Goal: Information Seeking & Learning: Learn about a topic

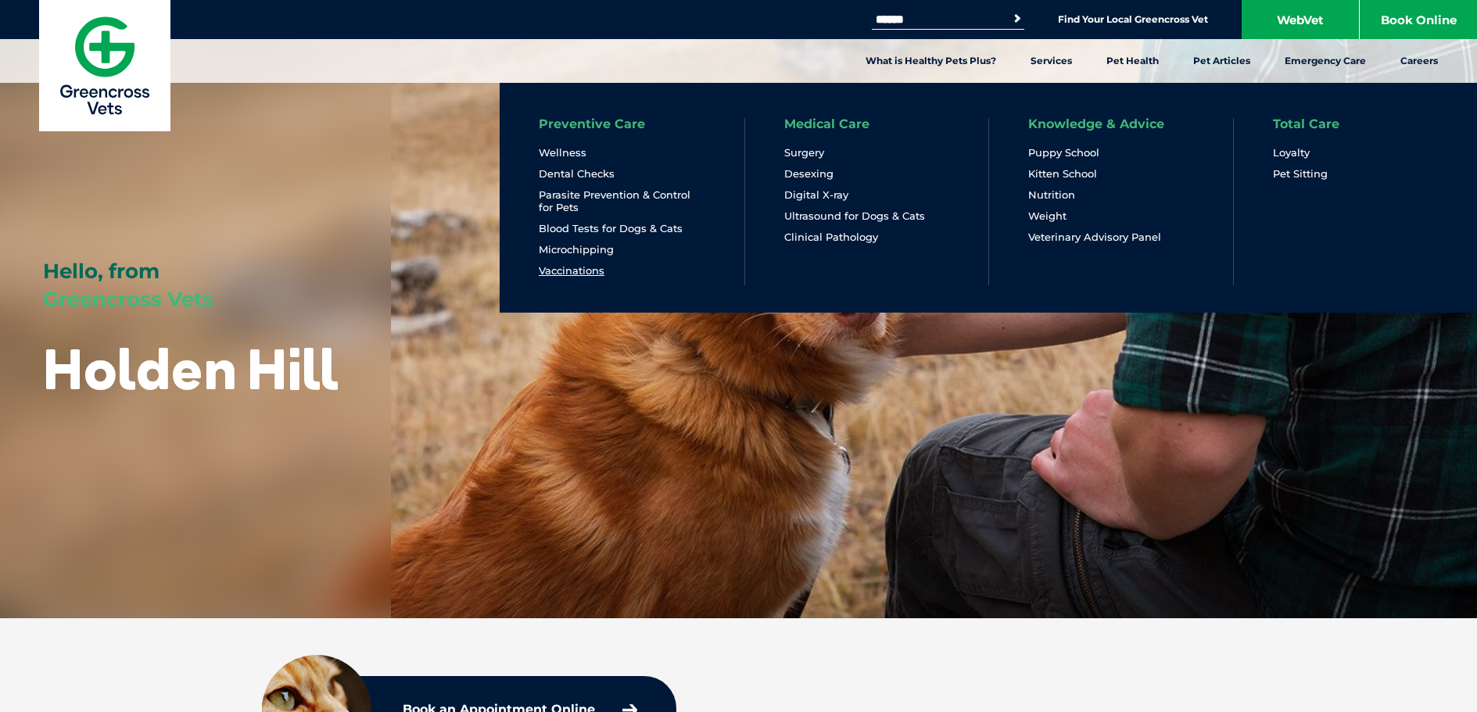
click at [567, 268] on link "Vaccinations" at bounding box center [572, 270] width 66 height 13
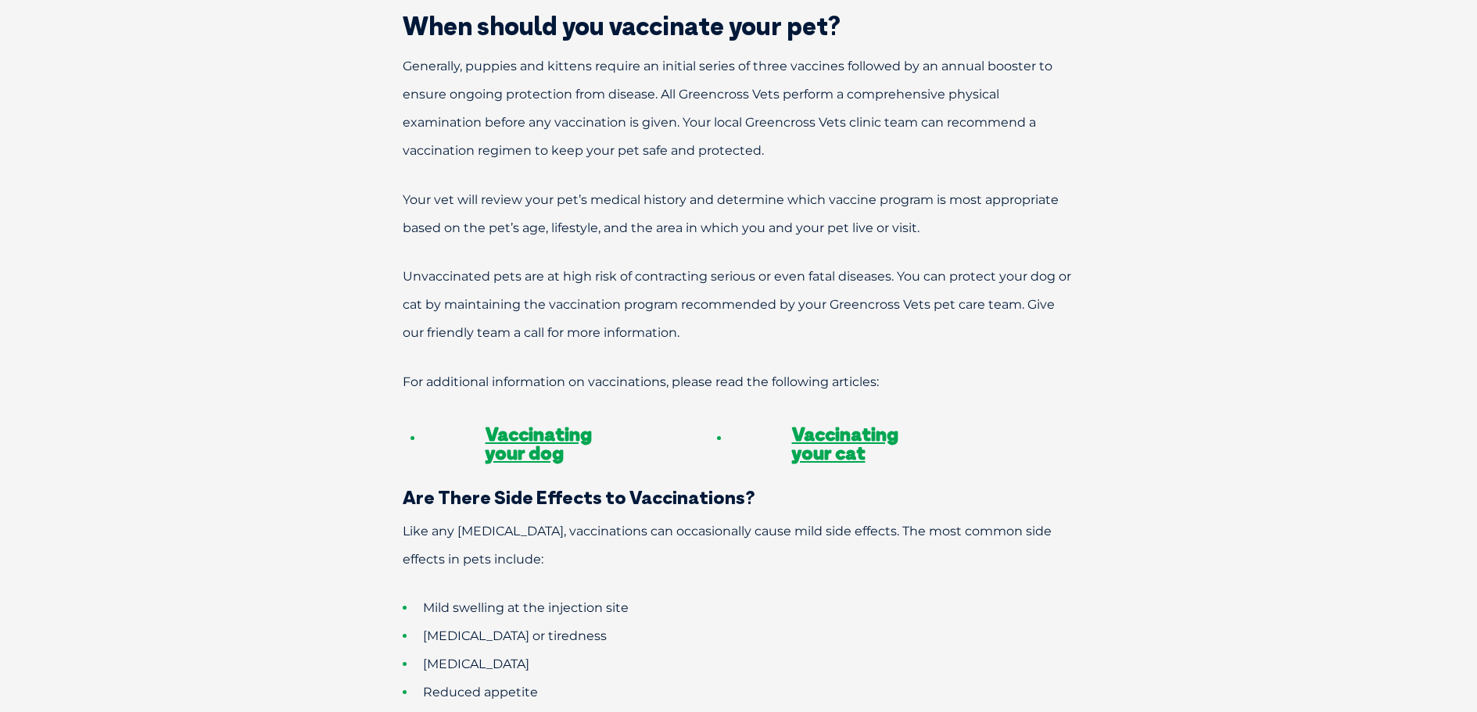
scroll to position [1251, 0]
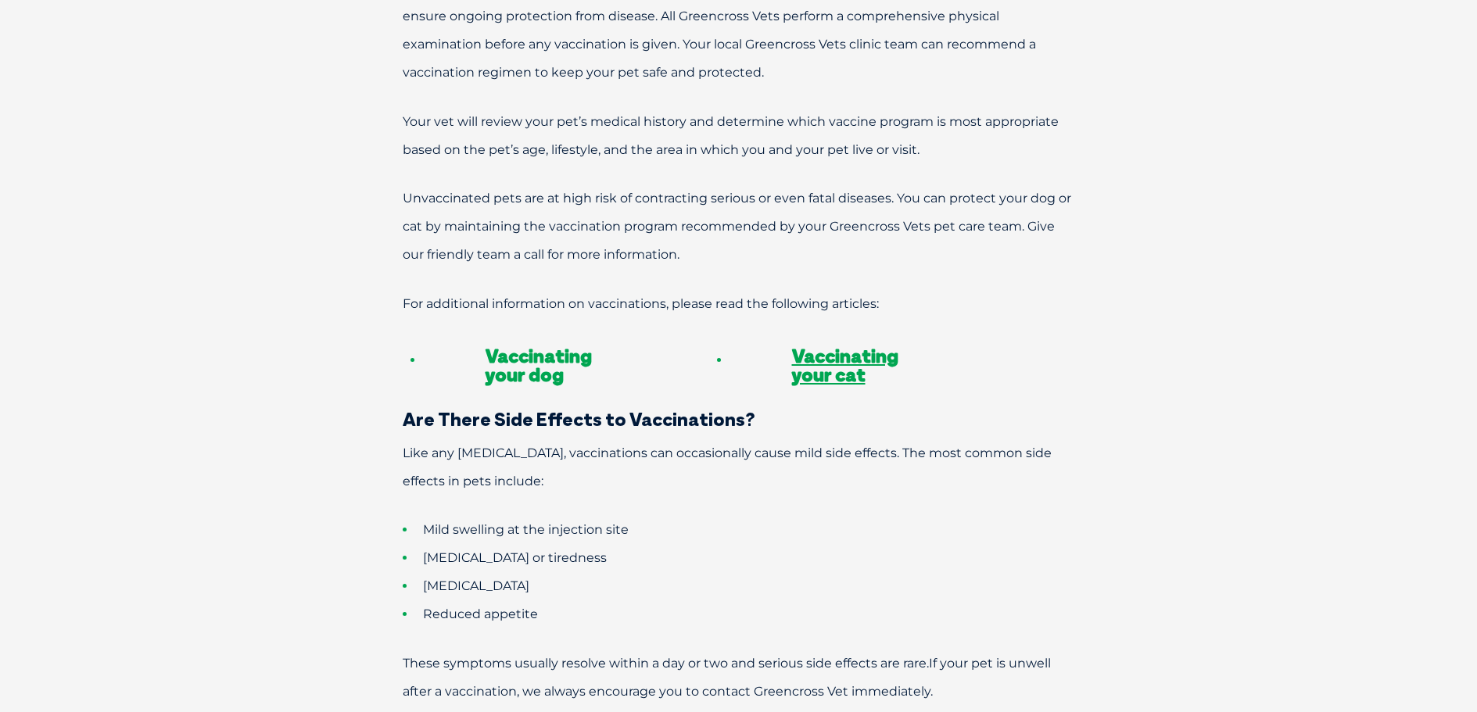
click at [536, 353] on link "Vaccinating your dog" at bounding box center [539, 365] width 106 height 42
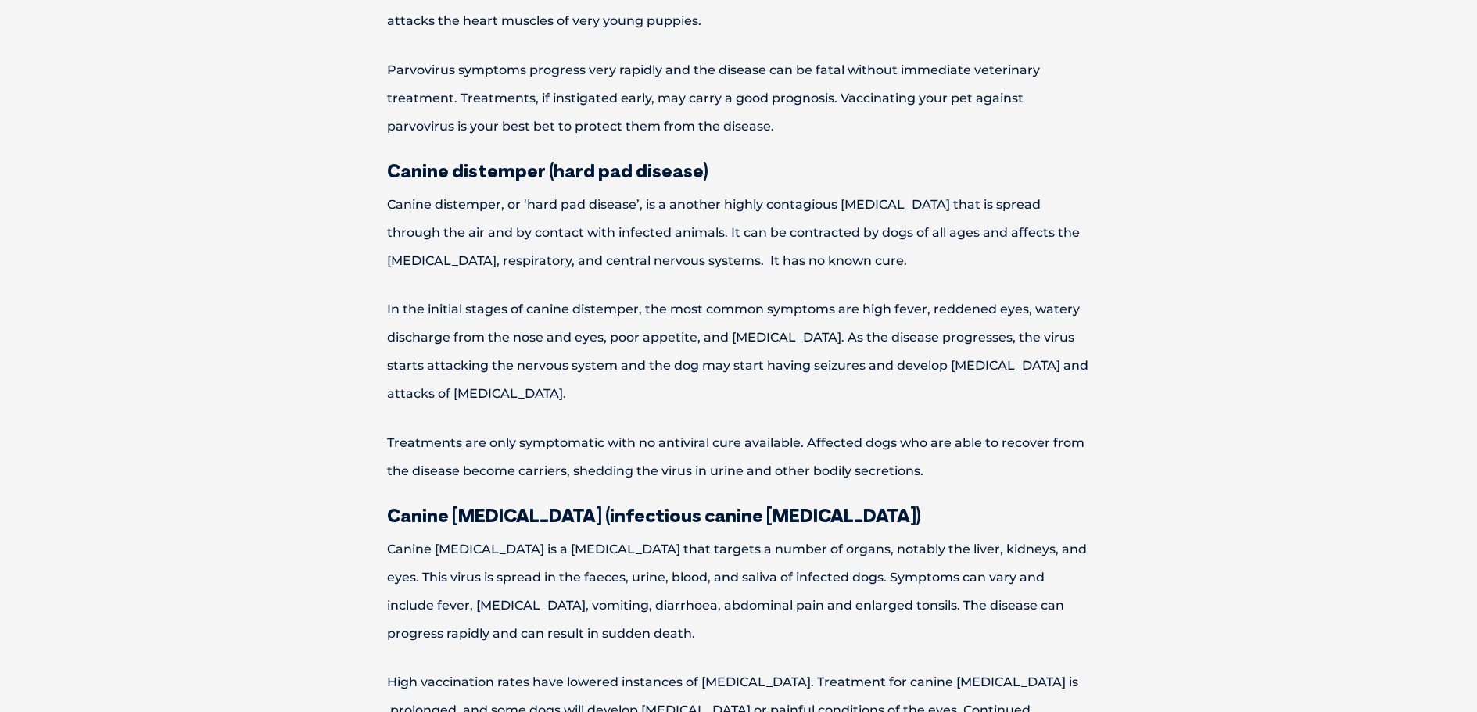
scroll to position [938, 0]
